Goal: Information Seeking & Learning: Check status

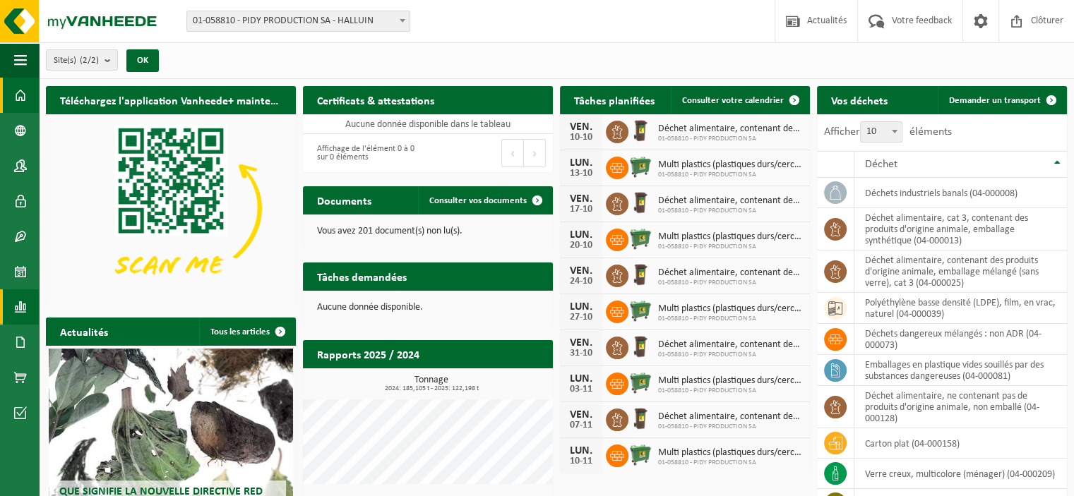
click at [16, 318] on span at bounding box center [20, 306] width 13 height 35
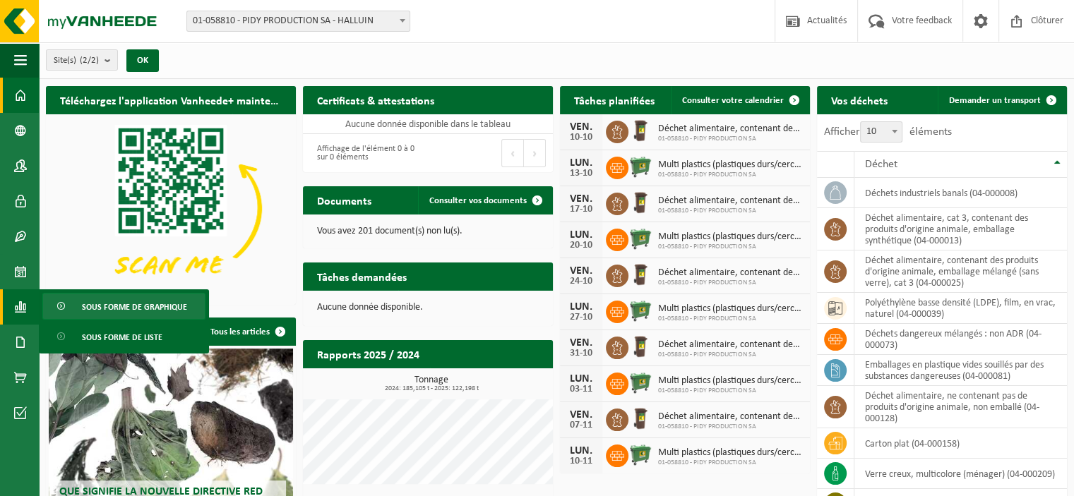
click at [82, 311] on span "Sous forme de graphique" at bounding box center [134, 307] width 105 height 27
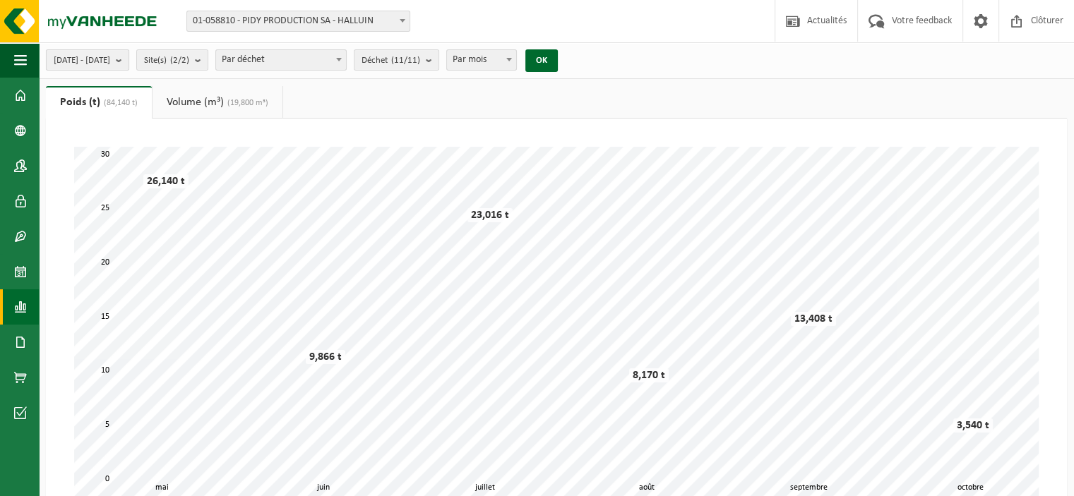
click at [128, 60] on b "submit" at bounding box center [122, 60] width 13 height 20
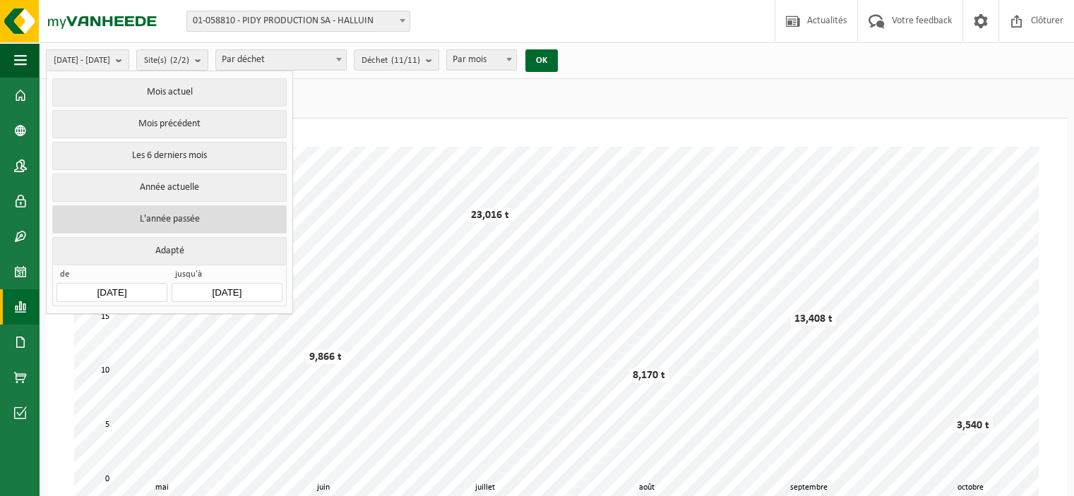
click at [196, 211] on button "L'année passée" at bounding box center [169, 219] width 234 height 28
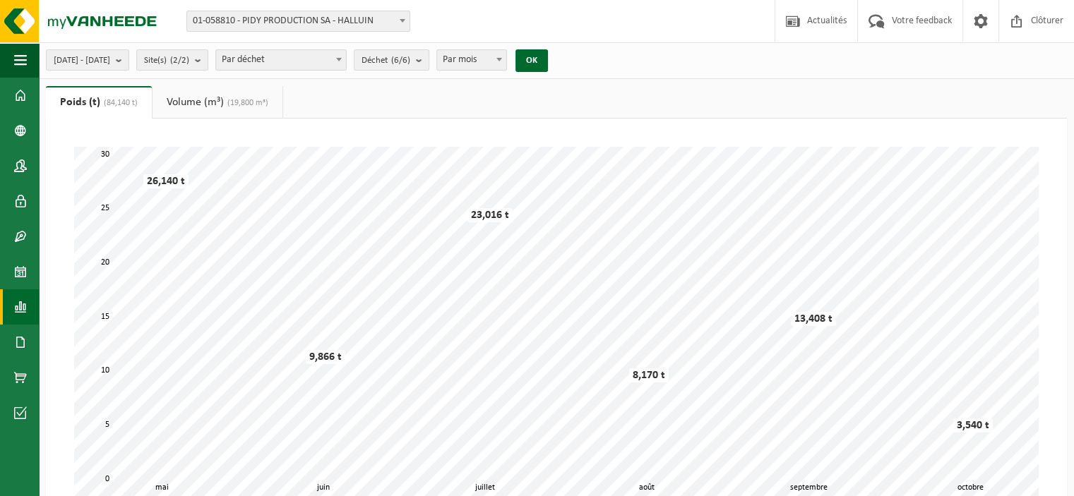
click at [490, 61] on span "Par mois" at bounding box center [471, 60] width 69 height 20
select select "3"
click at [548, 56] on button "OK" at bounding box center [531, 60] width 32 height 23
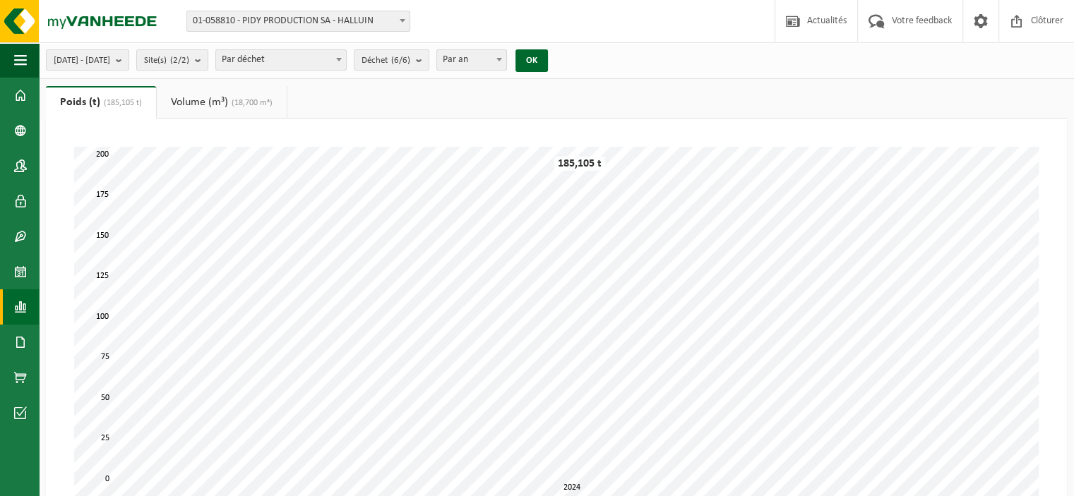
click at [206, 97] on link "Volume (m³) (18,700 m³)" at bounding box center [222, 102] width 130 height 32
click at [123, 104] on span "(185,105 t)" at bounding box center [118, 103] width 42 height 8
click at [241, 73] on div "2024-01-01 - 2024-12-31 Mois actuel Mois précédent Les 6 derniers mois Année ac…" at bounding box center [301, 60] width 524 height 30
click at [239, 93] on link "Volume (m³) (18,700 m³)" at bounding box center [222, 102] width 130 height 32
click at [90, 102] on link "Poids (t) (185,105 t)" at bounding box center [99, 102] width 107 height 32
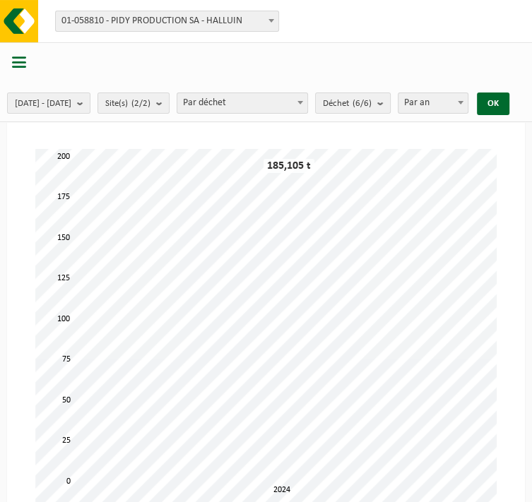
click at [348, 102] on div "2024-01-01 - 2024-12-31 Mois actuel Mois précédent Les 6 derniers mois Année ac…" at bounding box center [262, 103] width 524 height 30
click at [303, 101] on b at bounding box center [300, 103] width 6 height 4
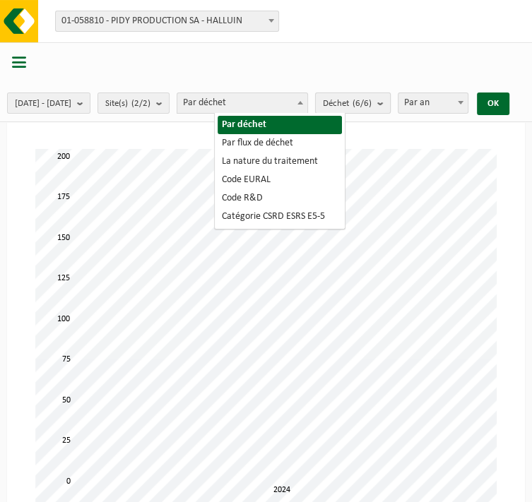
click at [371, 104] on count "(6/6)" at bounding box center [361, 103] width 19 height 9
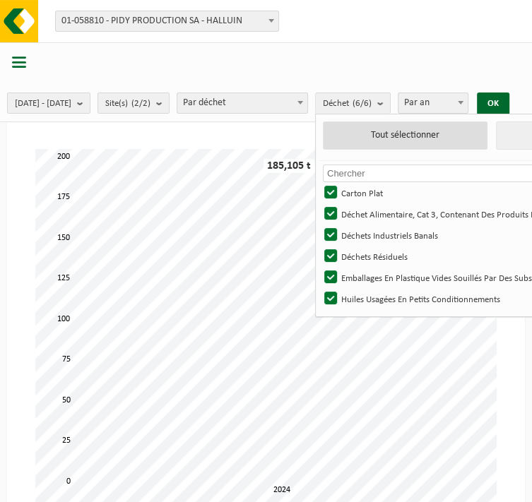
click at [467, 138] on button "Tout sélectionner" at bounding box center [405, 135] width 164 height 28
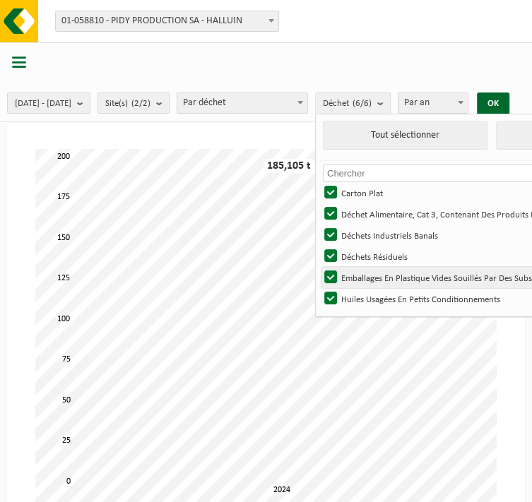
drag, startPoint x: 457, startPoint y: 280, endPoint x: 437, endPoint y: 270, distance: 21.8
click at [455, 280] on label "Emballages En Plastique Vides Souillés Par Des Substances Dangereuses" at bounding box center [489, 277] width 337 height 21
click at [319, 267] on input "Emballages En Plastique Vides Souillés Par Des Substances Dangereuses" at bounding box center [318, 266] width 1 height 1
checkbox input "false"
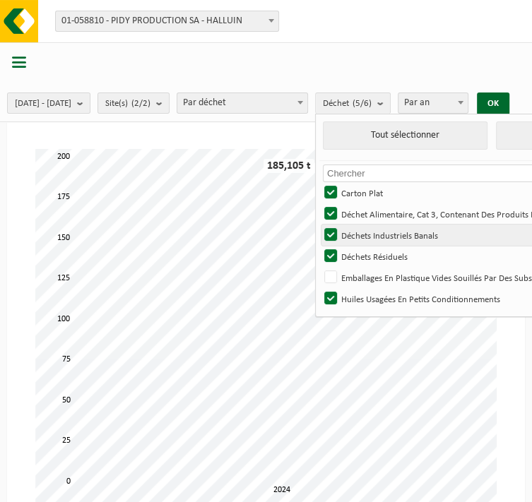
drag, startPoint x: 421, startPoint y: 257, endPoint x: 414, endPoint y: 236, distance: 21.4
click at [421, 256] on label "Déchets Résiduels" at bounding box center [489, 256] width 337 height 21
click at [319, 246] on input "Déchets Résiduels" at bounding box center [318, 245] width 1 height 1
checkbox input "false"
click at [412, 225] on label "Déchets Industriels Banals" at bounding box center [489, 234] width 337 height 21
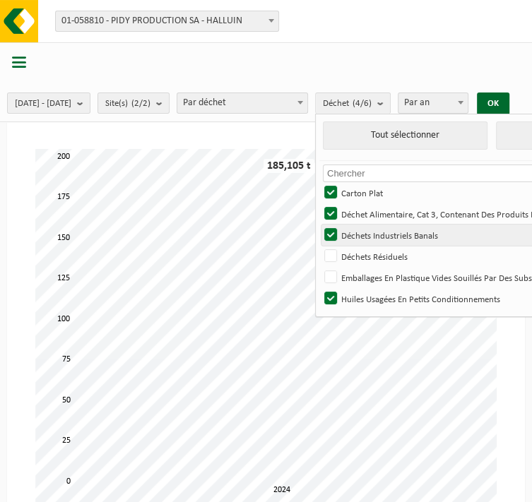
click at [319, 224] on input "Déchets Industriels Banals" at bounding box center [318, 224] width 1 height 1
checkbox input "false"
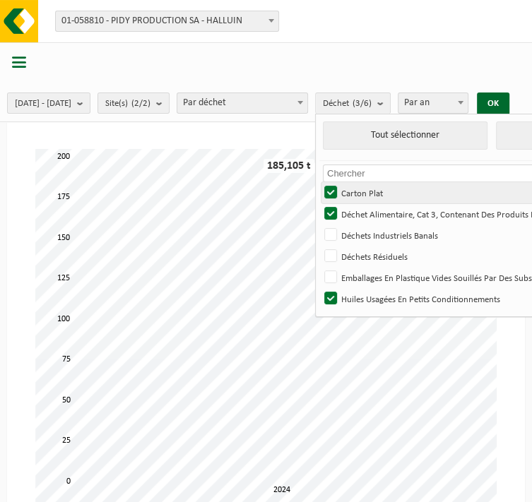
drag, startPoint x: 408, startPoint y: 206, endPoint x: 407, endPoint y: 199, distance: 7.2
click at [408, 205] on label "Déchet Alimentaire, Cat 3, Contenant Des Produits D'origine Animale, Emballage …" at bounding box center [489, 213] width 337 height 21
click at [319, 203] on input "Déchet Alimentaire, Cat 3, Contenant Des Produits D'origine Animale, Emballage …" at bounding box center [318, 203] width 1 height 1
checkbox input "false"
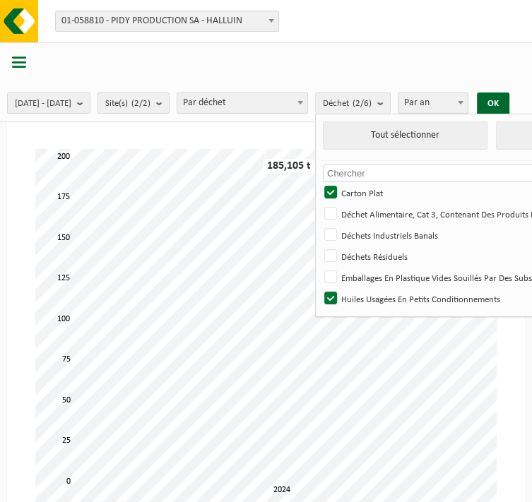
click at [394, 177] on input "text" at bounding box center [491, 173] width 337 height 18
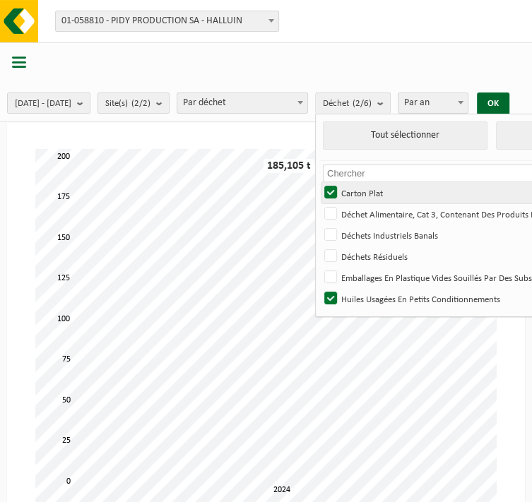
click at [400, 186] on label "Carton Plat" at bounding box center [489, 192] width 337 height 21
click at [319, 182] on input "Carton Plat" at bounding box center [318, 181] width 1 height 1
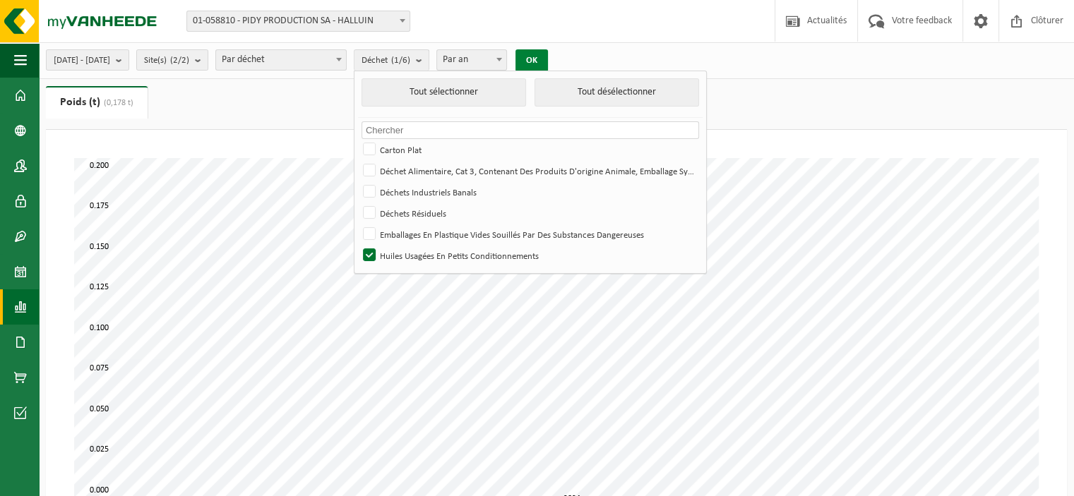
click at [548, 59] on button "OK" at bounding box center [531, 60] width 32 height 23
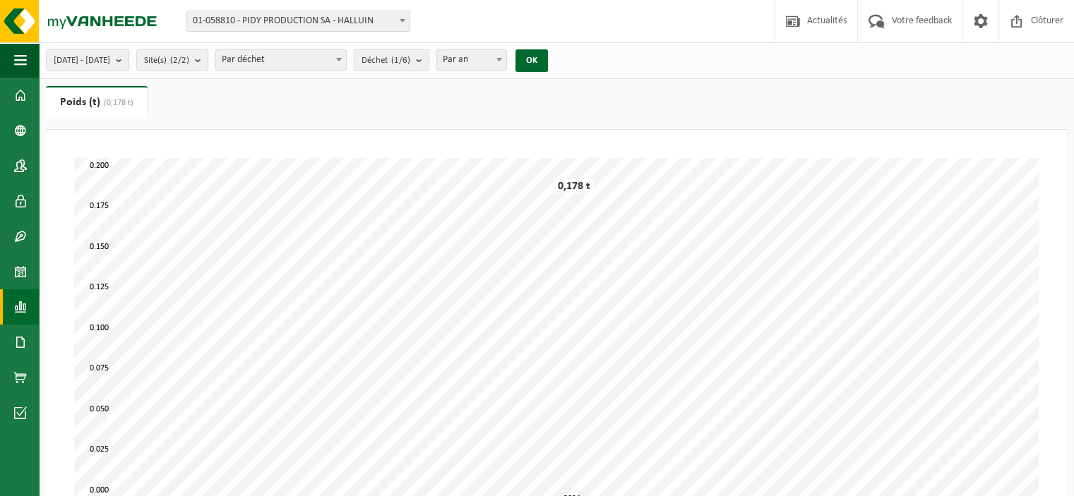
click at [164, 112] on ul "Poids (t) (0,178 t) Volume (m³) (18,700 m³)" at bounding box center [556, 108] width 1021 height 44
click at [394, 67] on button "Déchet (1/6)" at bounding box center [392, 59] width 76 height 21
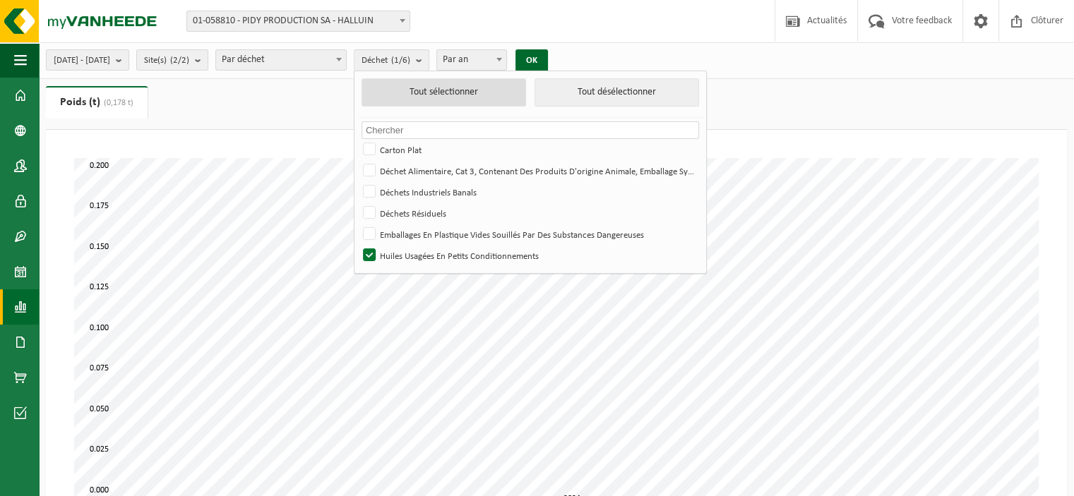
click at [460, 96] on button "Tout sélectionner" at bounding box center [443, 92] width 164 height 28
checkbox input "true"
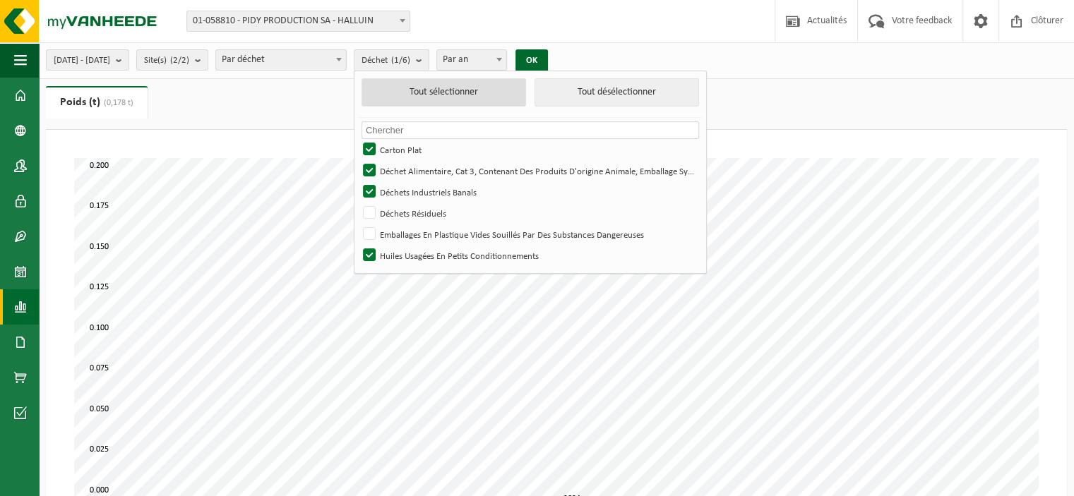
checkbox input "true"
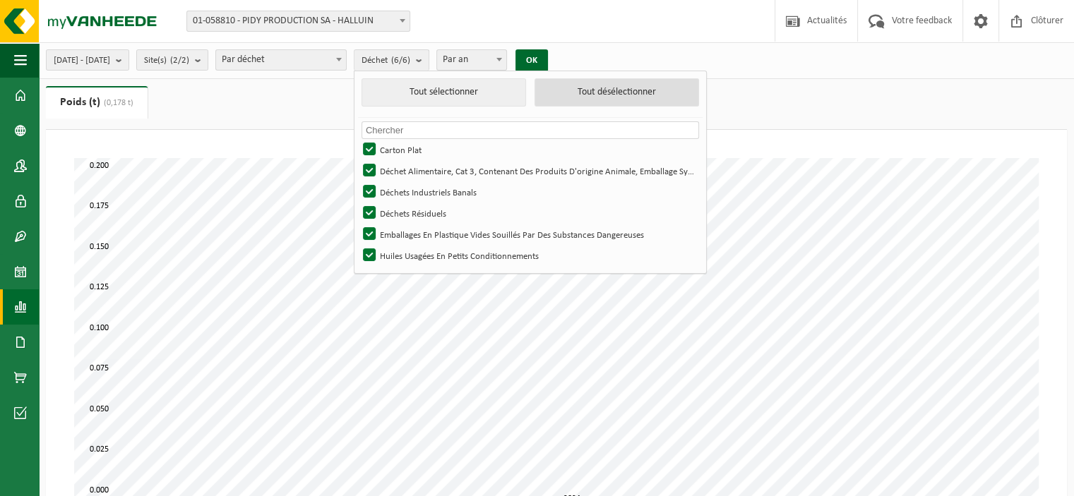
click at [643, 92] on button "Tout désélectionner" at bounding box center [616, 92] width 164 height 28
checkbox input "false"
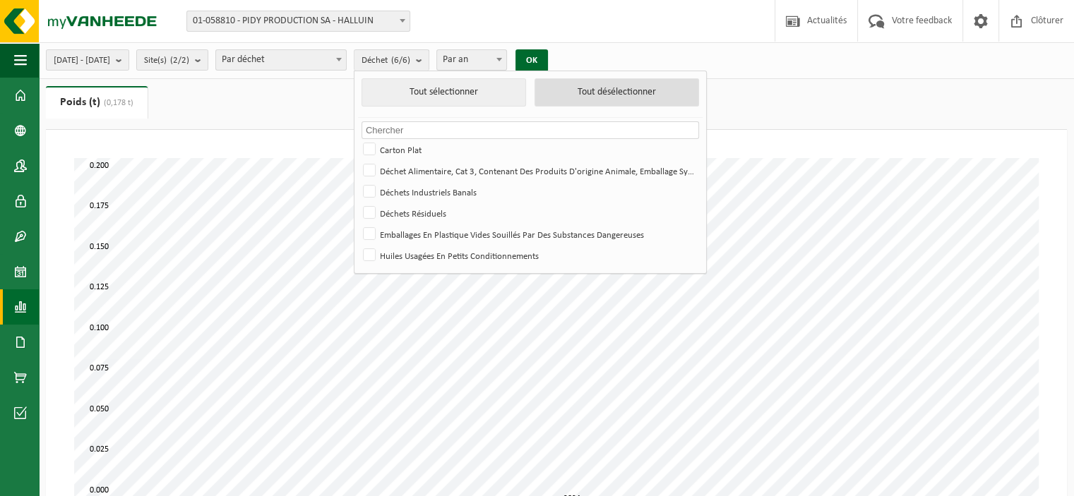
checkbox input "false"
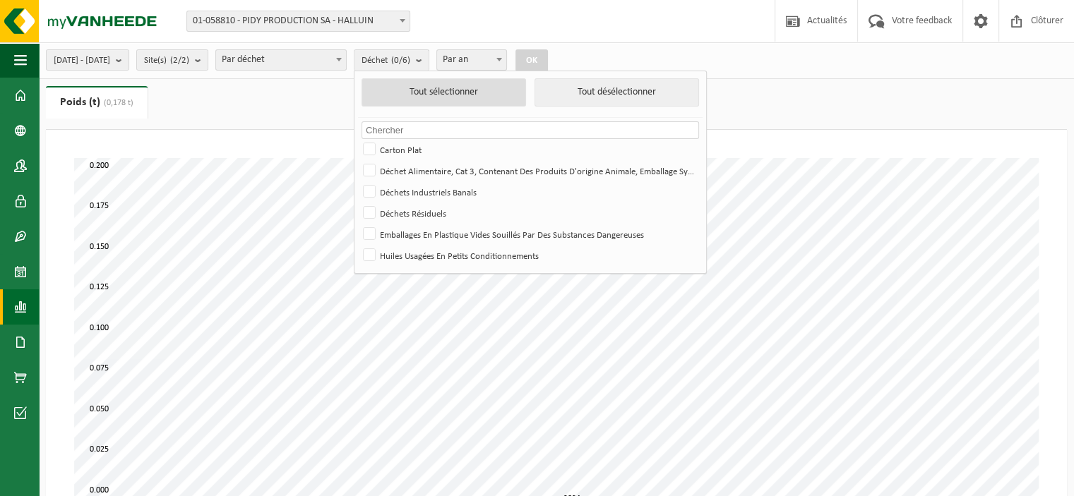
click at [455, 90] on button "Tout sélectionner" at bounding box center [443, 92] width 164 height 28
checkbox input "true"
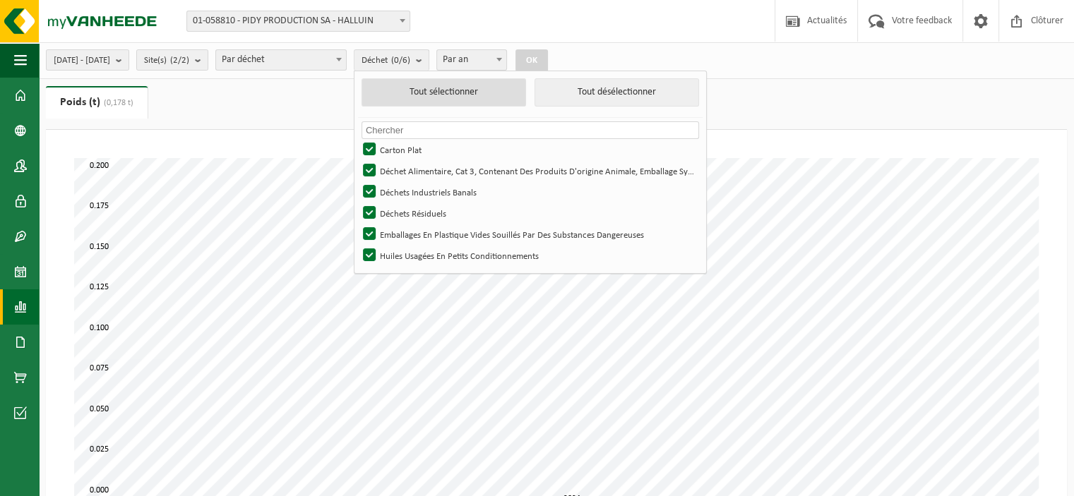
checkbox input "true"
click at [548, 60] on button "OK" at bounding box center [531, 60] width 32 height 23
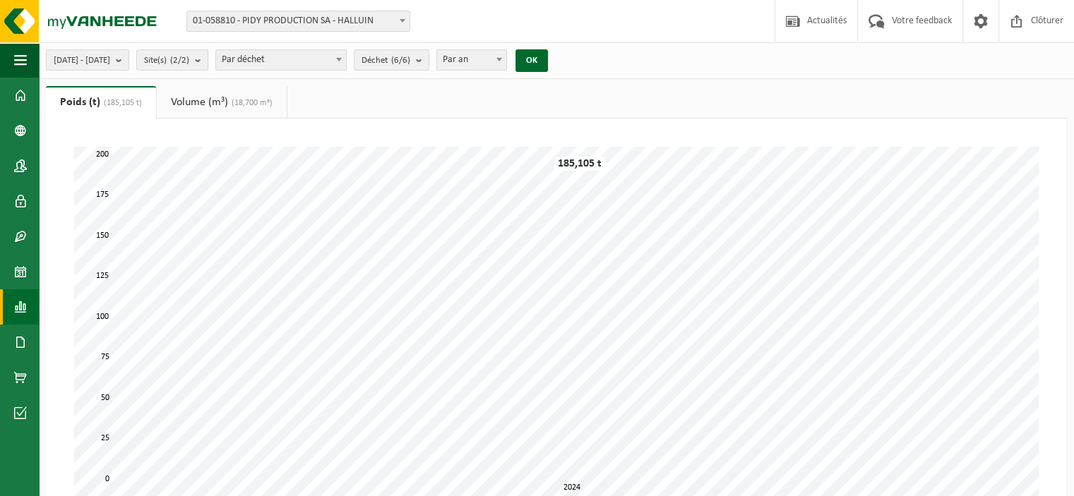
click at [265, 112] on link "Volume (m³) (18,700 m³)" at bounding box center [222, 102] width 130 height 32
click at [133, 104] on span "(185,105 t)" at bounding box center [118, 103] width 42 height 8
click at [208, 56] on button "Site(s) (2/2)" at bounding box center [172, 59] width 72 height 21
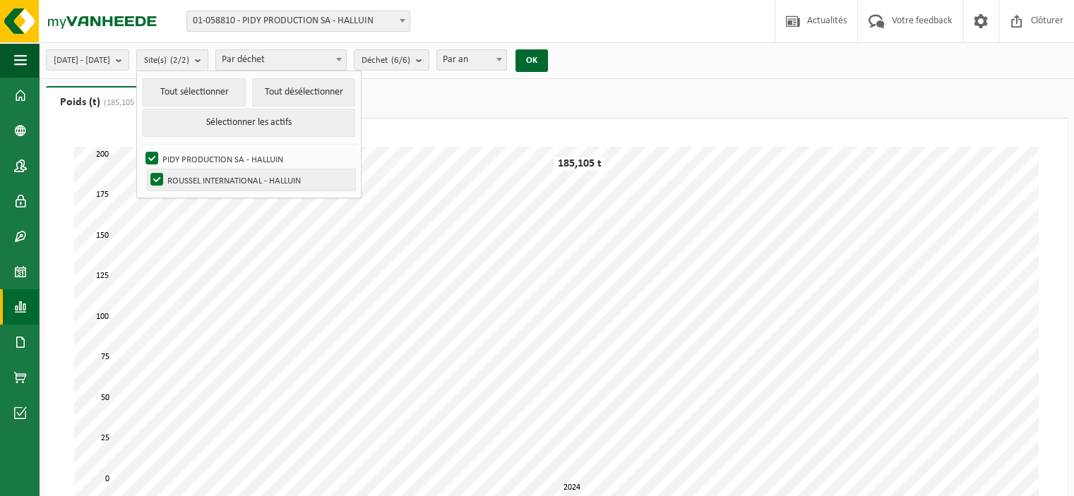
click at [240, 180] on label "ROUSSEL INTERNATIONAL - HALLUIN" at bounding box center [252, 179] width 208 height 21
click at [145, 169] on input "ROUSSEL INTERNATIONAL - HALLUIN" at bounding box center [145, 169] width 1 height 1
checkbox input "false"
click at [548, 62] on button "OK" at bounding box center [531, 60] width 32 height 23
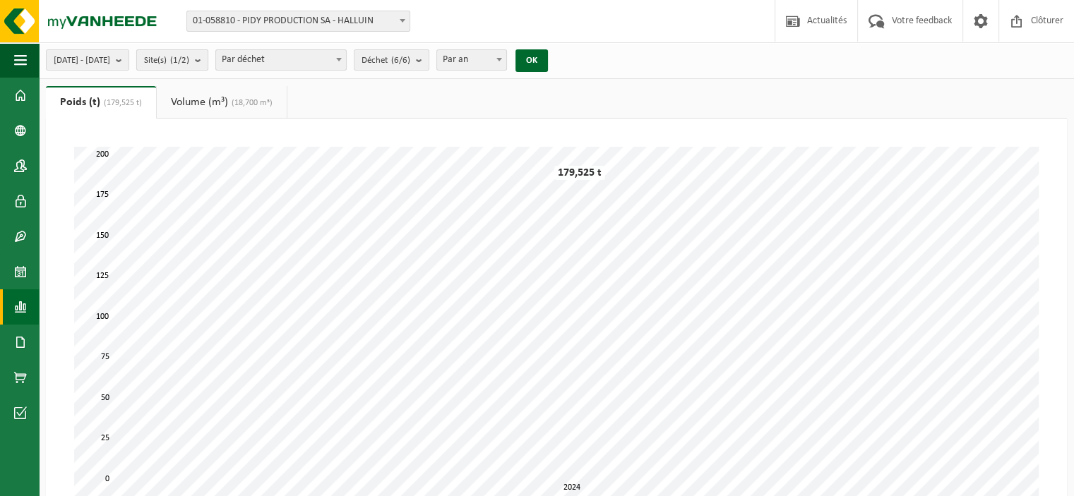
click at [189, 68] on span "Site(s) (1/2)" at bounding box center [166, 60] width 45 height 21
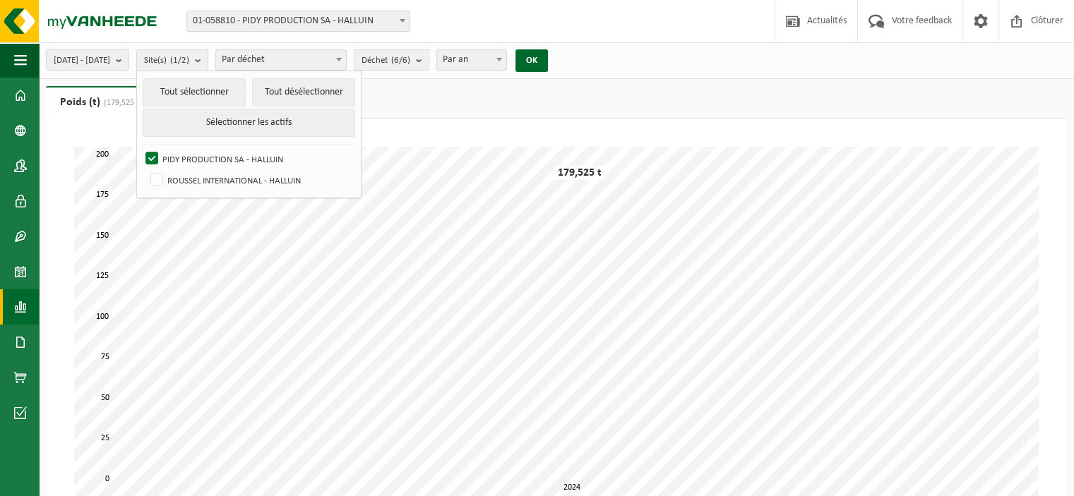
click at [474, 117] on ul "Poids (t) (179,525 t) Volume (m³) (18,700 m³)" at bounding box center [556, 102] width 1021 height 32
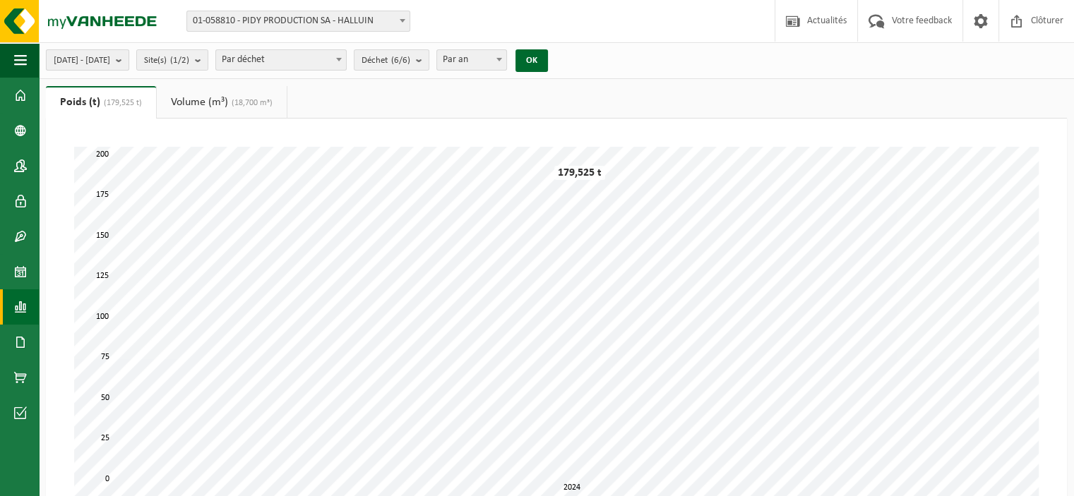
click at [110, 67] on span "2024-01-01 - 2024-12-31" at bounding box center [82, 60] width 56 height 21
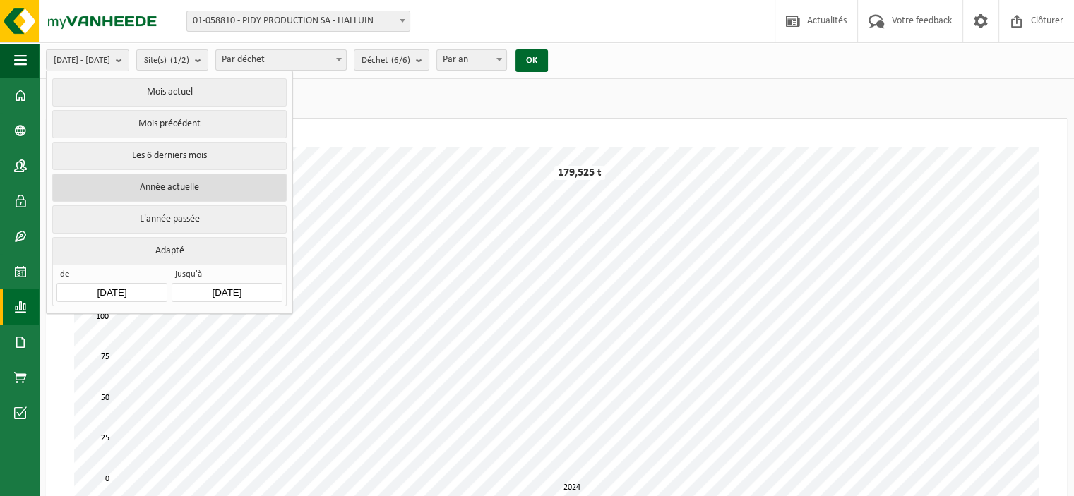
click at [192, 194] on button "Année actuelle" at bounding box center [169, 188] width 234 height 28
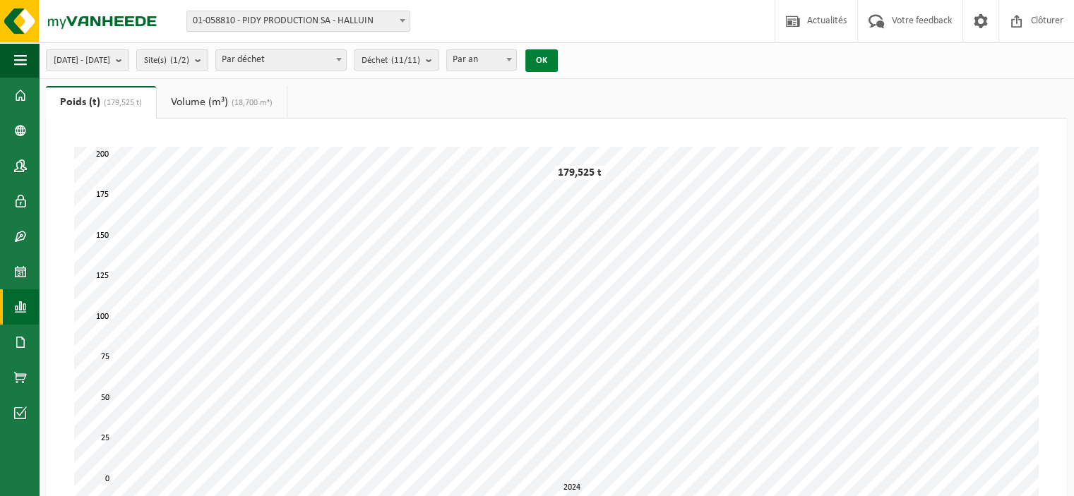
click at [558, 61] on button "OK" at bounding box center [541, 60] width 32 height 23
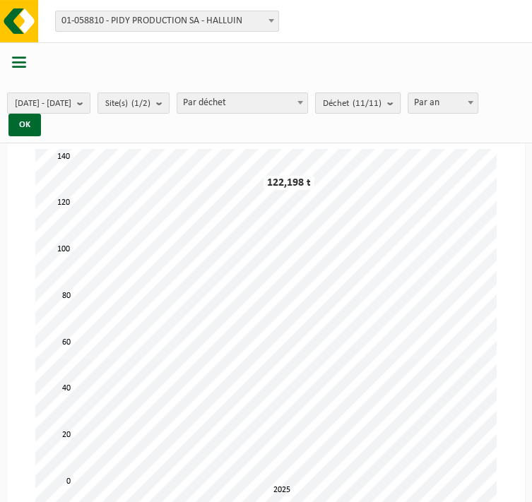
click at [381, 102] on count "(11/11)" at bounding box center [366, 103] width 29 height 9
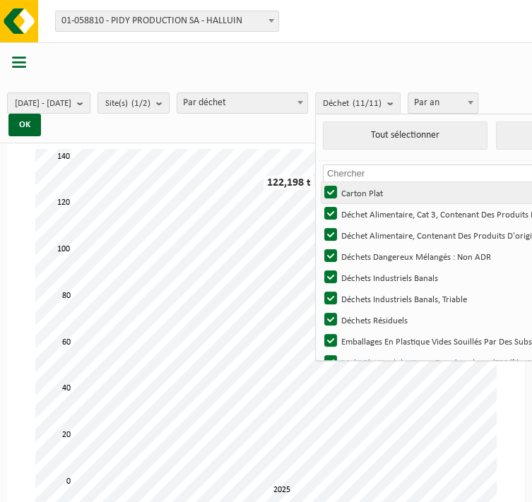
click at [387, 192] on label "Carton Plat" at bounding box center [489, 192] width 337 height 21
click at [319, 182] on input "Carton Plat" at bounding box center [318, 181] width 1 height 1
checkbox input "false"
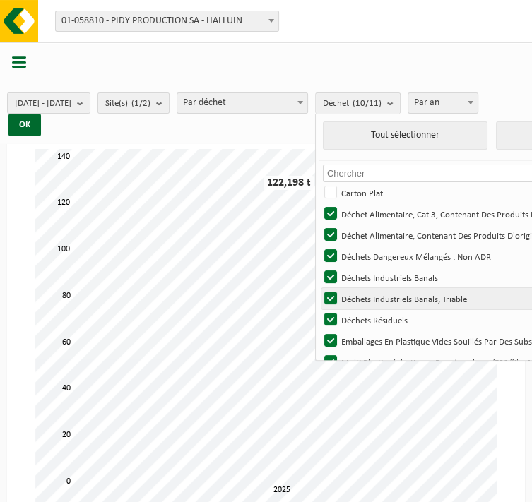
click at [449, 296] on label "Déchets Industriels Banals, Triable" at bounding box center [489, 298] width 337 height 21
click at [319, 288] on input "Déchets Industriels Banals, Triable" at bounding box center [318, 287] width 1 height 1
checkbox input "false"
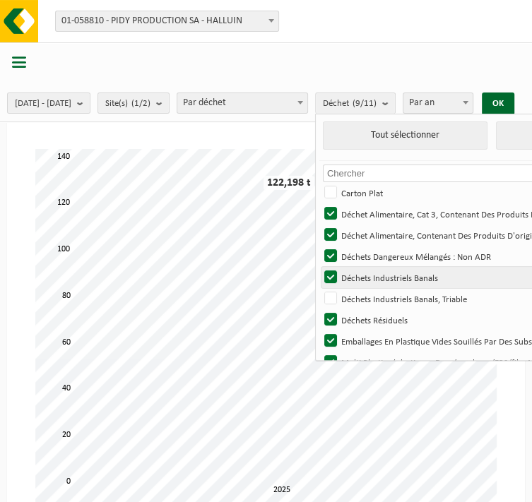
click at [462, 276] on label "Déchets Industriels Banals" at bounding box center [489, 277] width 337 height 21
click at [319, 267] on input "Déchets Industriels Banals" at bounding box center [318, 266] width 1 height 1
checkbox input "false"
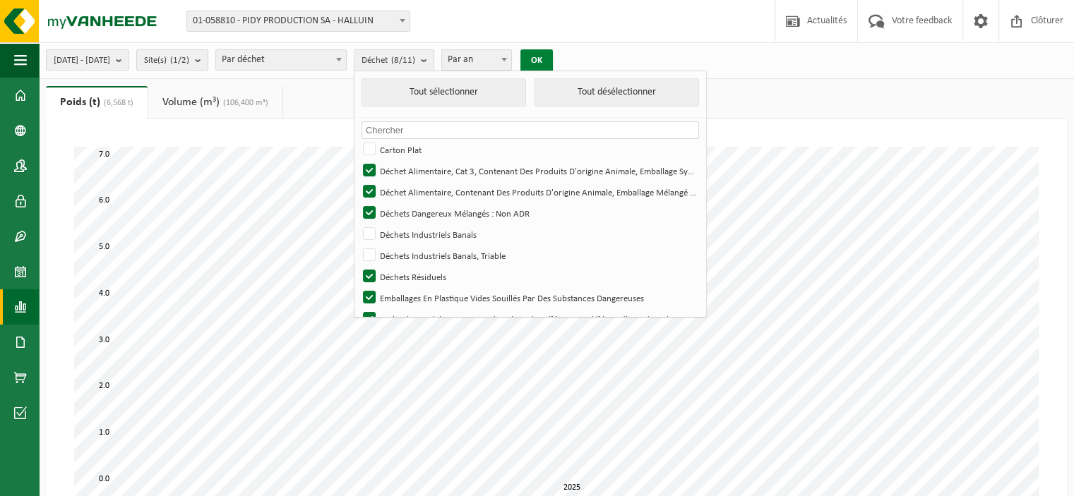
click at [553, 61] on button "OK" at bounding box center [536, 60] width 32 height 23
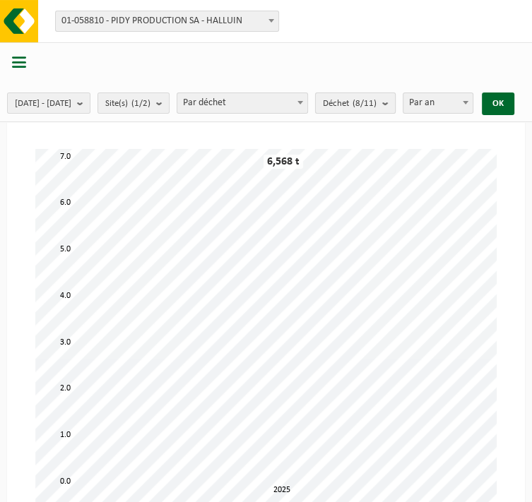
click at [376, 102] on span "Déchet (8/11)" at bounding box center [350, 103] width 54 height 21
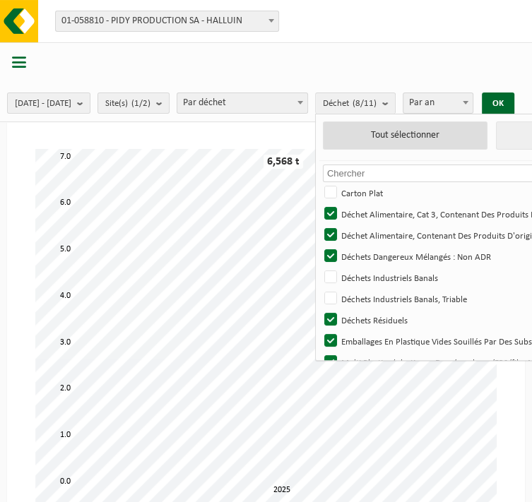
click at [443, 146] on button "Tout sélectionner" at bounding box center [405, 135] width 164 height 28
checkbox input "true"
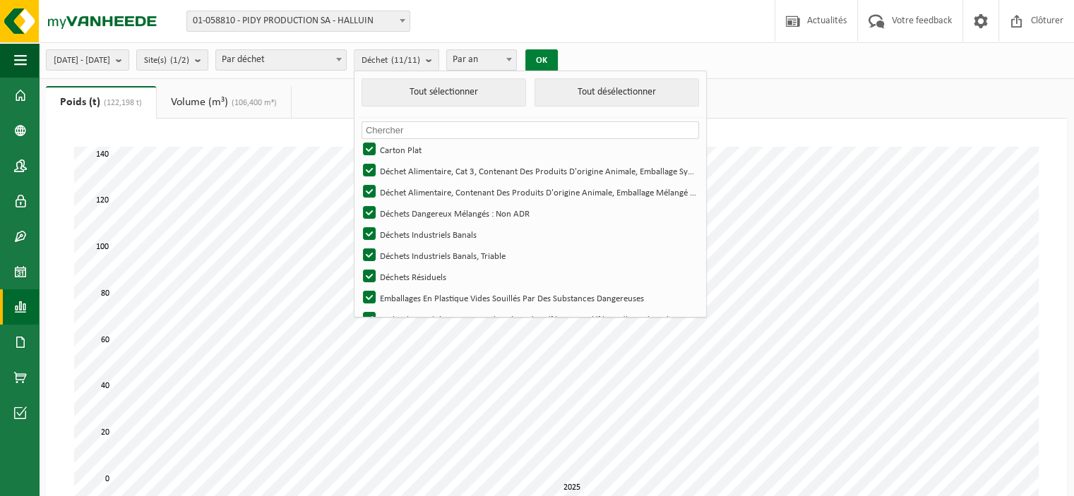
click at [558, 64] on button "OK" at bounding box center [541, 60] width 32 height 23
